Goal: Task Accomplishment & Management: Use online tool/utility

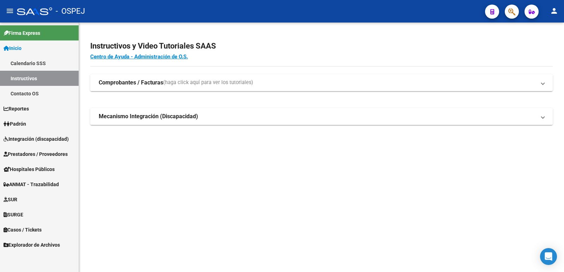
click at [35, 169] on span "Hospitales Públicos" at bounding box center [29, 170] width 51 height 8
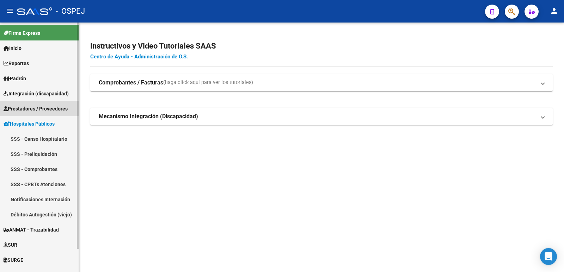
click at [43, 106] on span "Prestadores / Proveedores" at bounding box center [36, 109] width 64 height 8
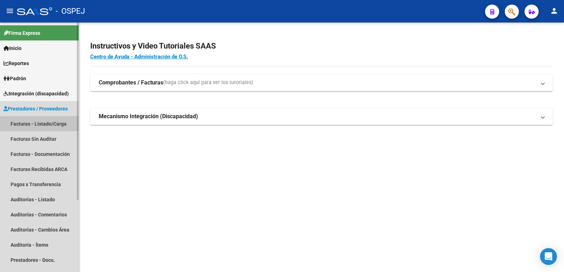
click at [38, 123] on link "Facturas - Listado/Carga" at bounding box center [39, 123] width 79 height 15
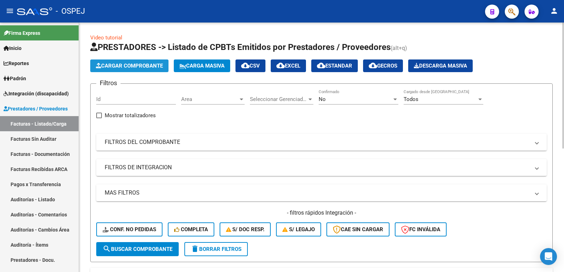
click at [147, 66] on span "Cargar Comprobante" at bounding box center [129, 66] width 67 height 6
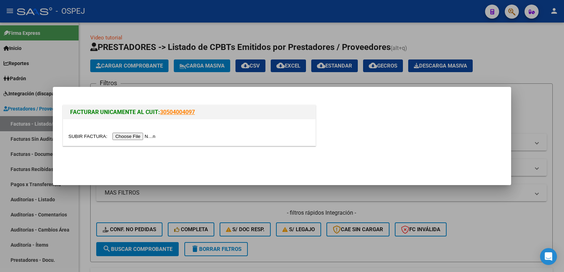
click at [144, 136] on input "file" at bounding box center [112, 136] width 89 height 7
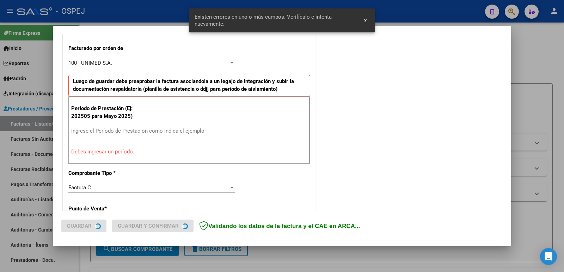
scroll to position [192, 0]
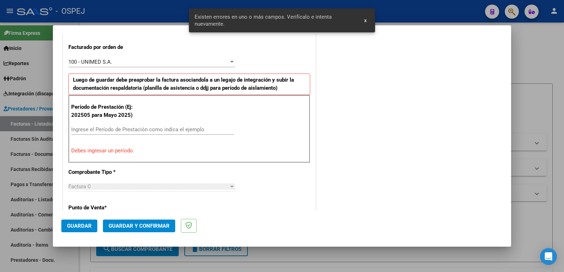
click at [395, 5] on div at bounding box center [282, 136] width 564 height 272
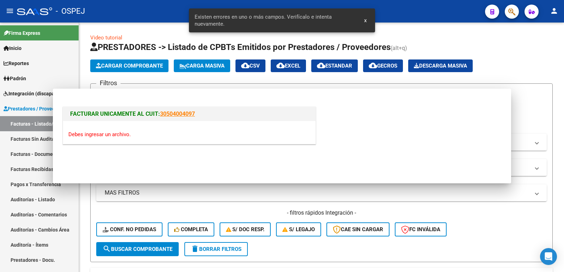
scroll to position [0, 0]
